Goal: Transaction & Acquisition: Subscribe to service/newsletter

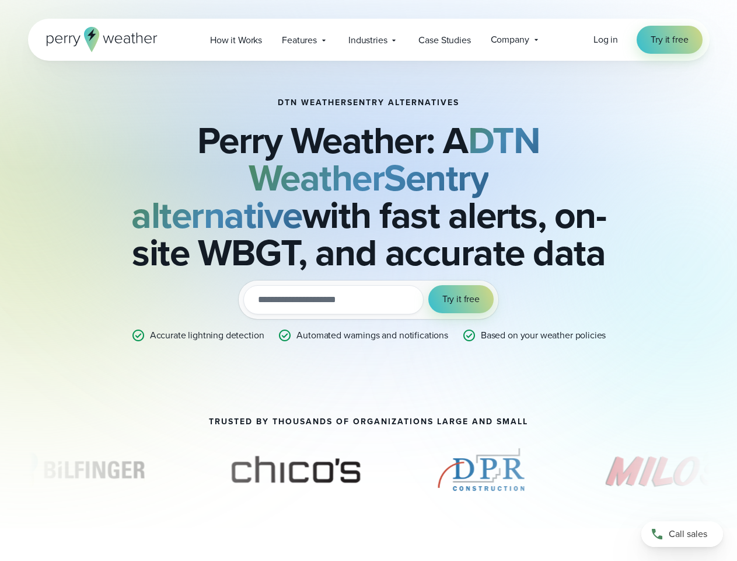
click at [368, 280] on div "Try it out with a free two-week trial. Start [DATE]. utm_campaign utm_content u…" at bounding box center [369, 299] width 260 height 39
click at [368, 40] on span "Industries" at bounding box center [368, 40] width 39 height 14
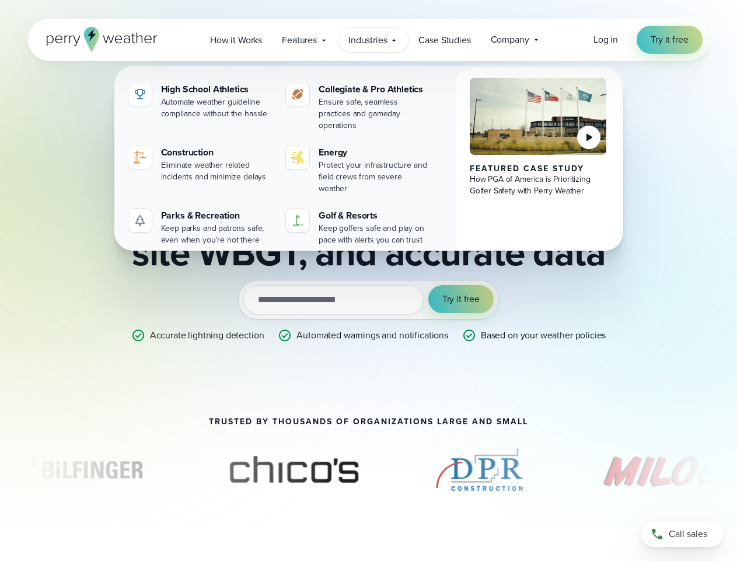
click at [368, 300] on input "email" at bounding box center [333, 299] width 180 height 29
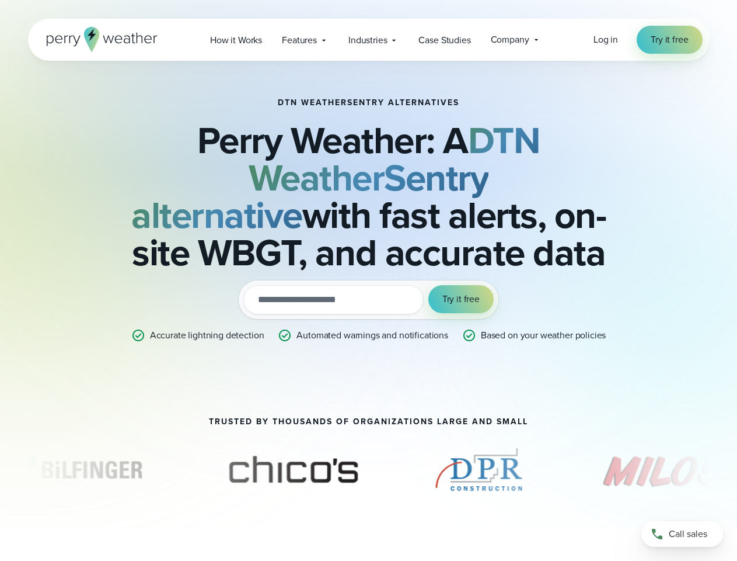
click at [461, 299] on span "Try it free" at bounding box center [461, 299] width 37 height 14
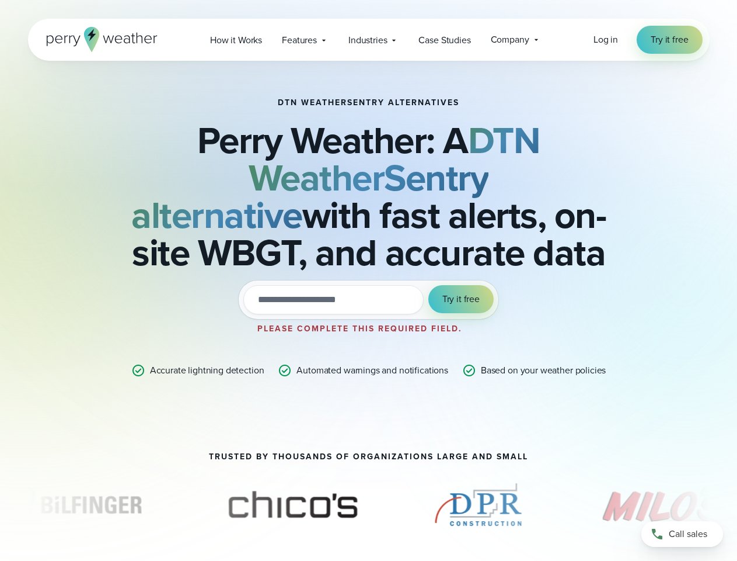
click at [369, 469] on div "DTN WeatherSentry Alternatives Perry Weather: A DTN WeatherSentry alternative w…" at bounding box center [368, 270] width 737 height 540
click at [0, 469] on div "DTN WeatherSentry Alternatives Perry Weather: A DTN WeatherSentry alternative w…" at bounding box center [368, 270] width 737 height 540
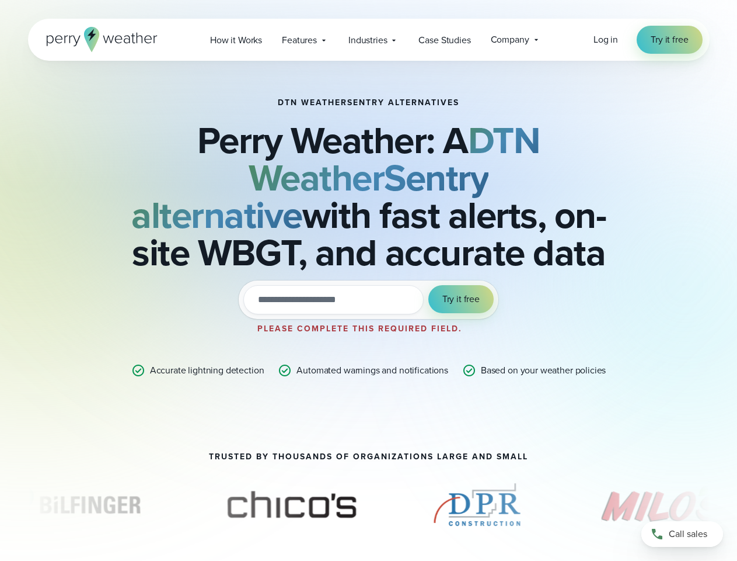
click at [0, 469] on div "DTN WeatherSentry Alternatives Perry Weather: A DTN WeatherSentry alternative w…" at bounding box center [368, 270] width 737 height 540
